Goal: Find specific page/section: Find specific page/section

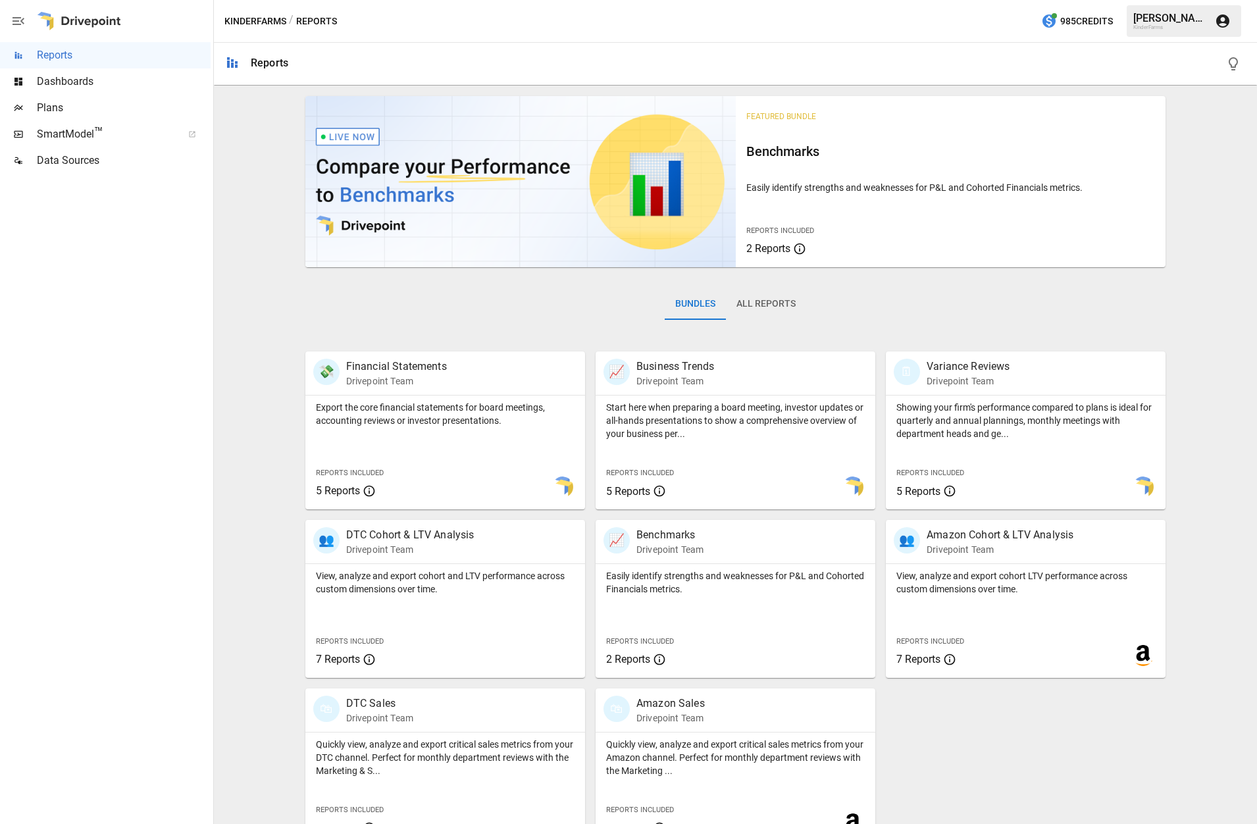
click at [51, 105] on span "Plans" at bounding box center [124, 108] width 174 height 16
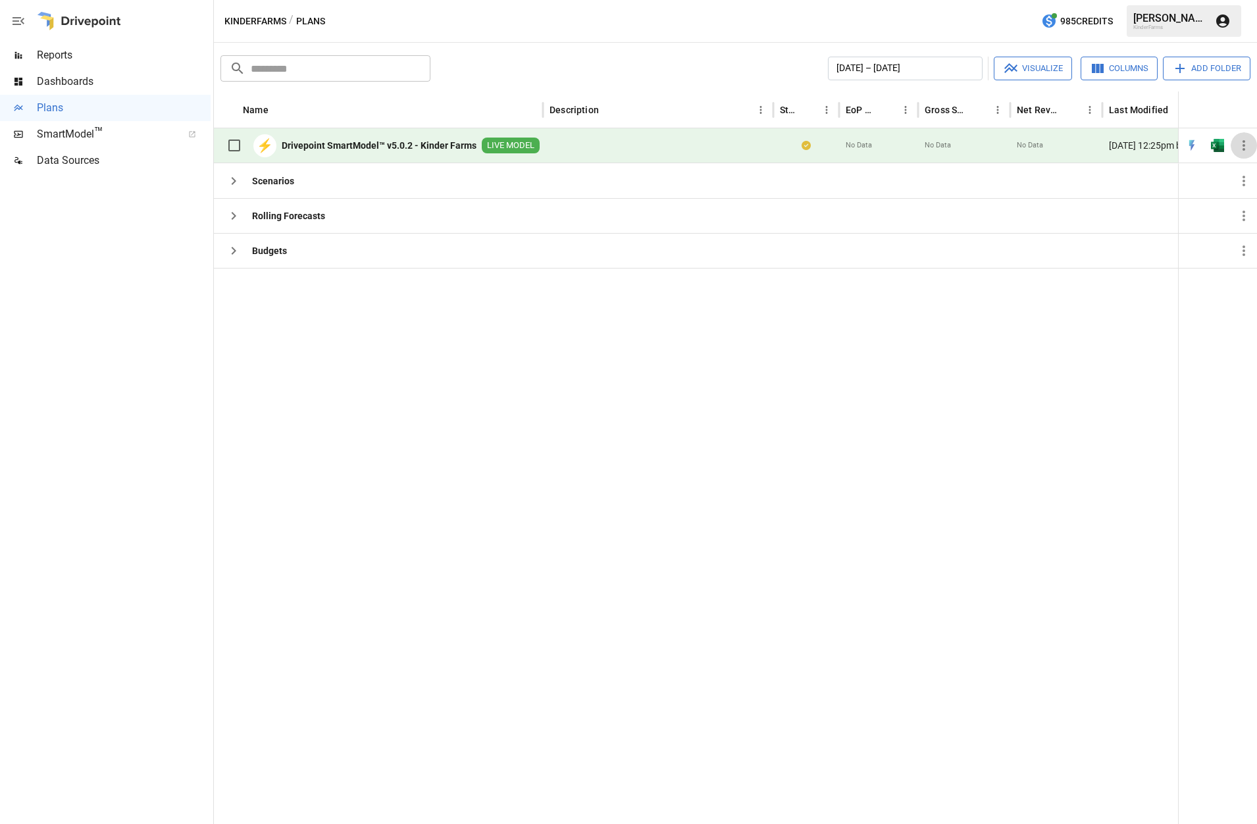
click at [1247, 148] on icon "button" at bounding box center [1244, 146] width 16 height 16
